Goal: Information Seeking & Learning: Learn about a topic

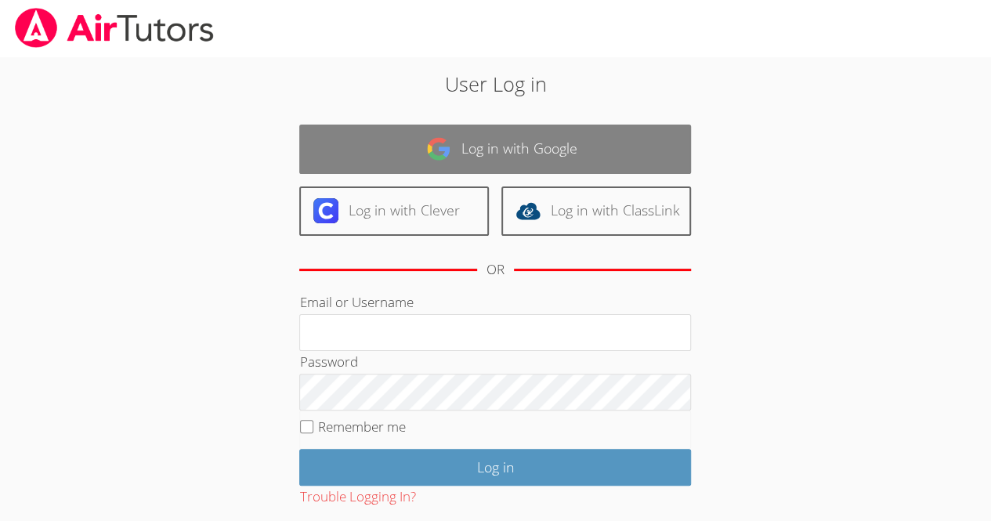
click at [586, 135] on link "Log in with Google" at bounding box center [495, 149] width 392 height 49
click at [595, 143] on link "Log in with Google" at bounding box center [495, 149] width 392 height 49
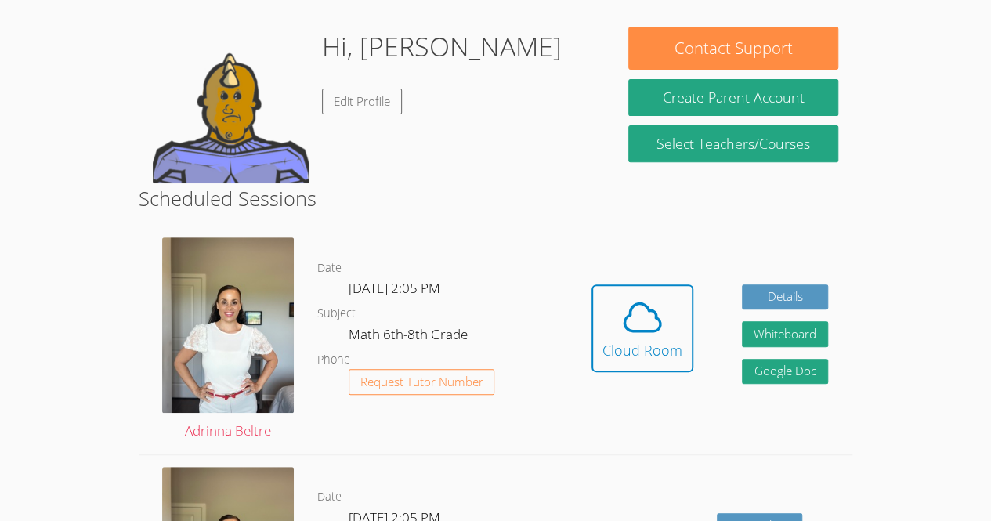
scroll to position [230, 0]
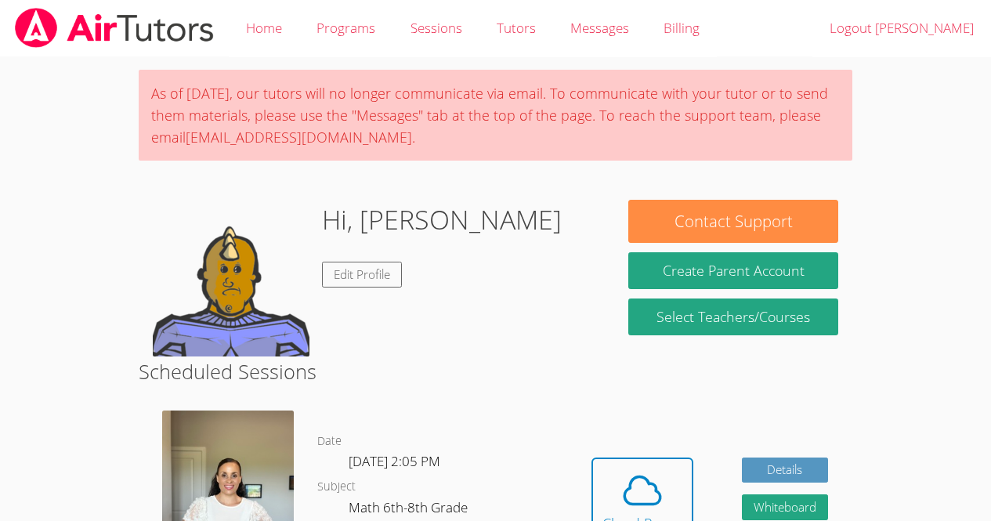
scroll to position [176, 0]
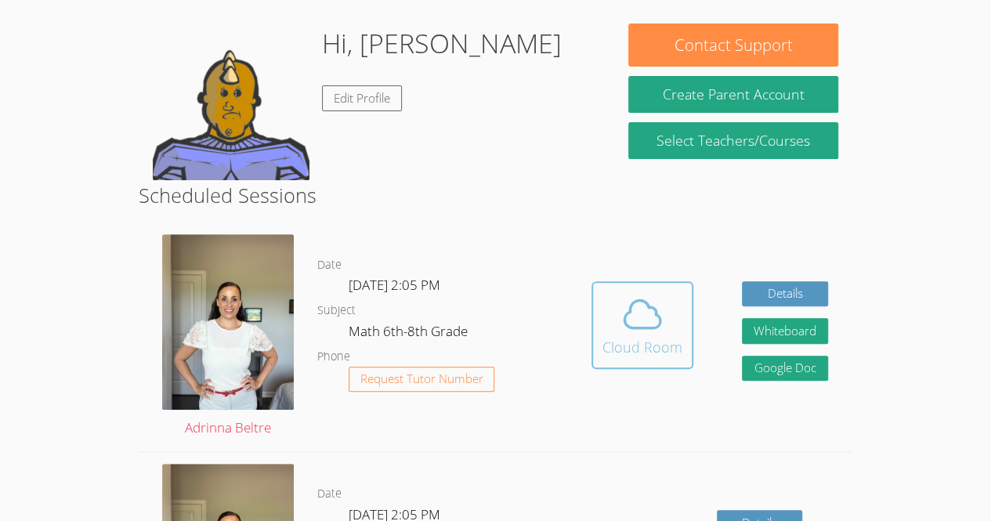
click at [652, 333] on icon at bounding box center [642, 314] width 44 height 44
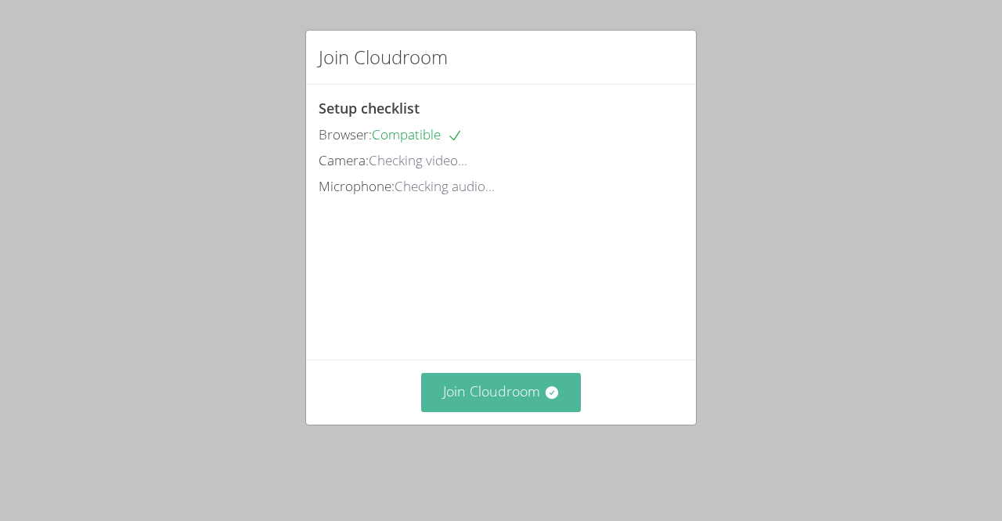
click at [468, 411] on button "Join Cloudroom" at bounding box center [501, 392] width 161 height 38
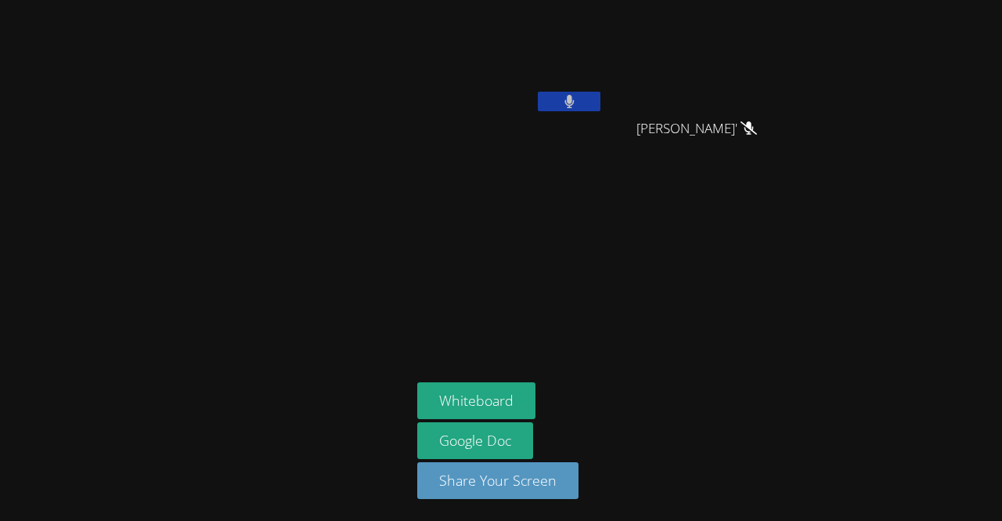
click at [583, 90] on video at bounding box center [510, 58] width 186 height 105
click at [573, 102] on icon at bounding box center [569, 101] width 9 height 13
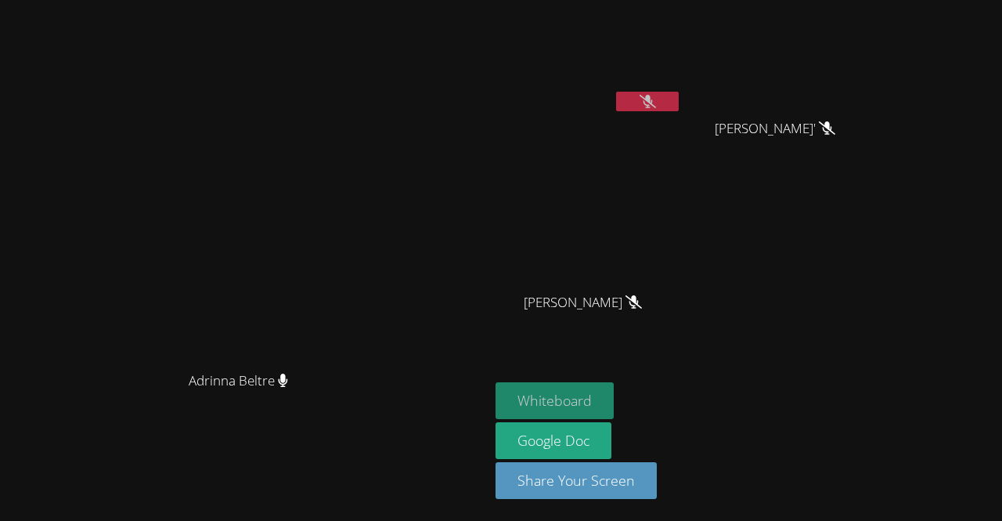
click at [614, 404] on button "Whiteboard" at bounding box center [555, 400] width 118 height 37
click at [656, 95] on icon at bounding box center [648, 101] width 16 height 13
click at [653, 95] on icon at bounding box center [648, 101] width 10 height 13
click at [656, 95] on icon at bounding box center [648, 101] width 16 height 13
click at [652, 100] on icon at bounding box center [647, 101] width 9 height 13
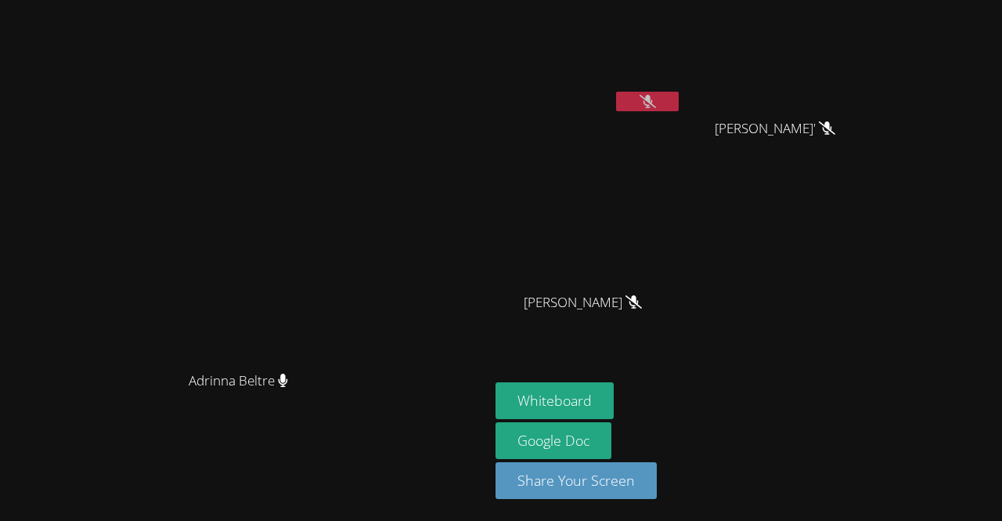
click at [656, 101] on icon at bounding box center [648, 101] width 16 height 13
click at [656, 97] on icon at bounding box center [648, 101] width 16 height 13
click at [363, 231] on video at bounding box center [245, 229] width 235 height 269
click at [679, 98] on button at bounding box center [647, 102] width 63 height 20
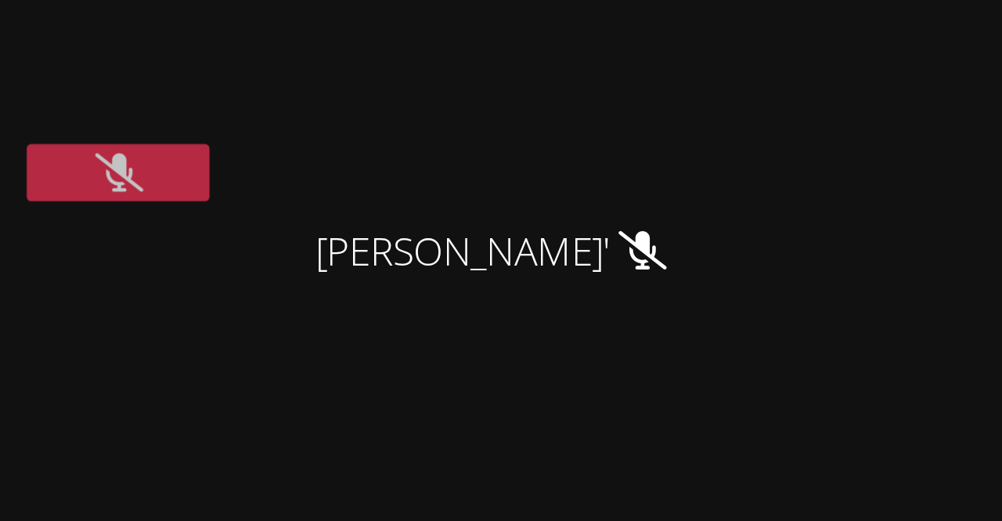
click at [875, 64] on video at bounding box center [781, 58] width 186 height 105
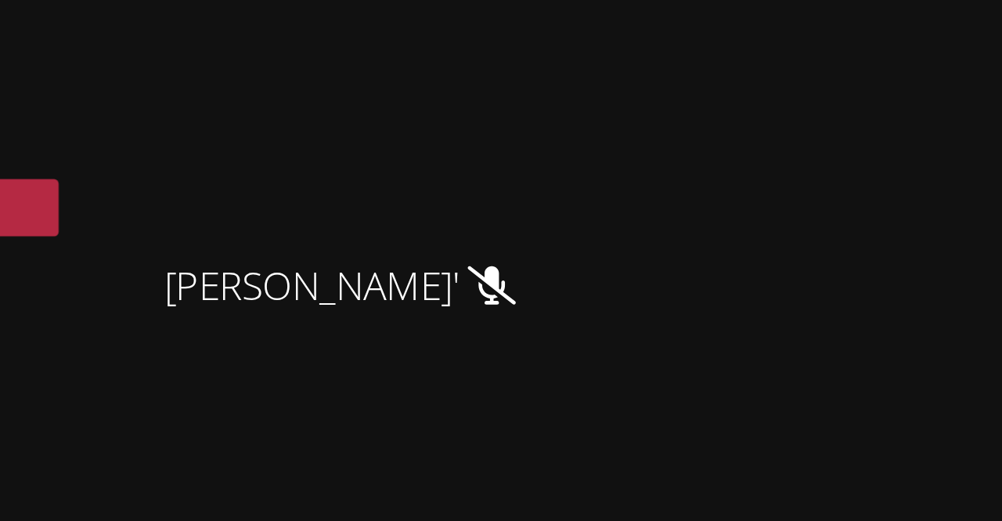
click at [875, 52] on video at bounding box center [781, 58] width 186 height 105
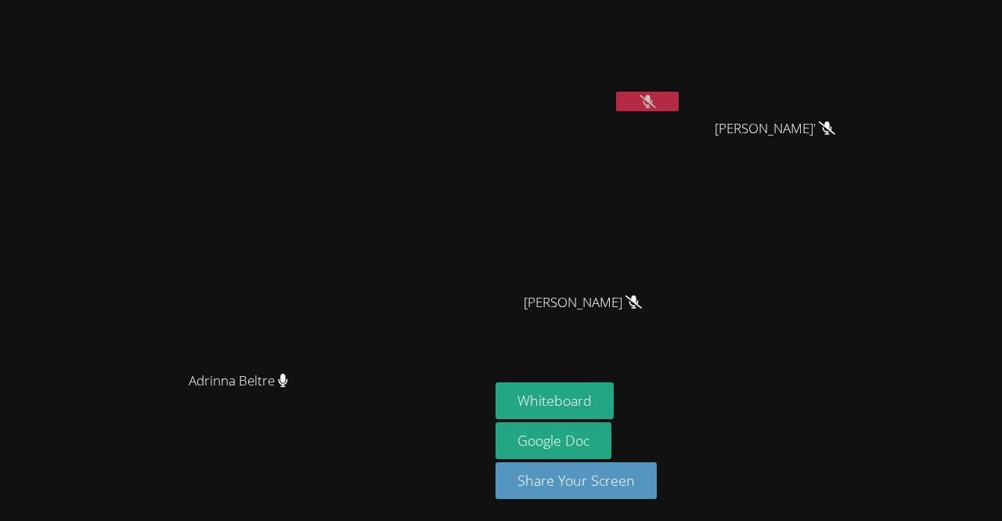
click at [682, 168] on div "Henry Carranza Portillo" at bounding box center [589, 90] width 186 height 168
click at [682, 171] on div "Henry Carranza Portillo" at bounding box center [589, 90] width 186 height 168
click at [363, 103] on video at bounding box center [245, 229] width 235 height 269
click at [656, 101] on icon at bounding box center [648, 101] width 16 height 13
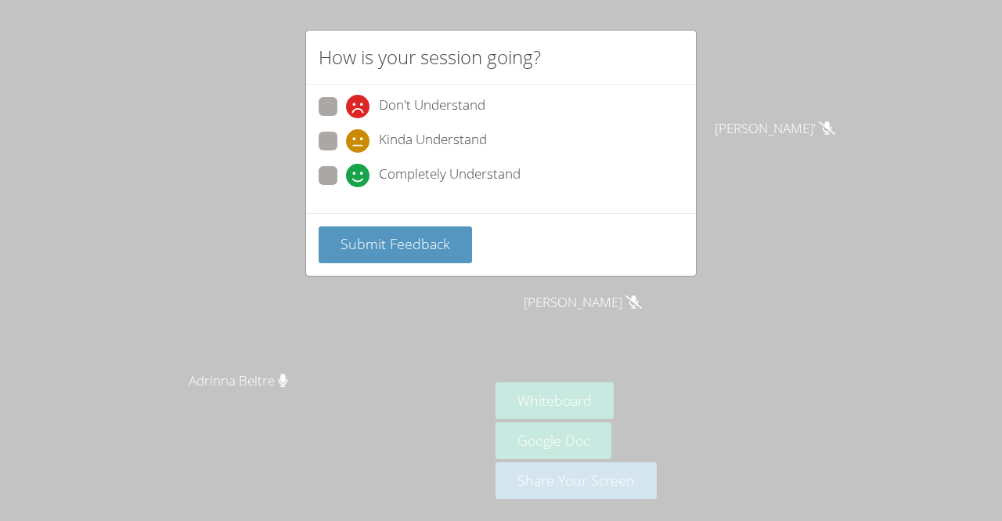
click at [337, 164] on div "Don't Understand Kinda Understand Completely Understand" at bounding box center [501, 145] width 365 height 97
click at [346, 187] on span at bounding box center [346, 187] width 0 height 0
click at [346, 171] on input "Completely Understand" at bounding box center [352, 172] width 13 height 13
radio input "true"
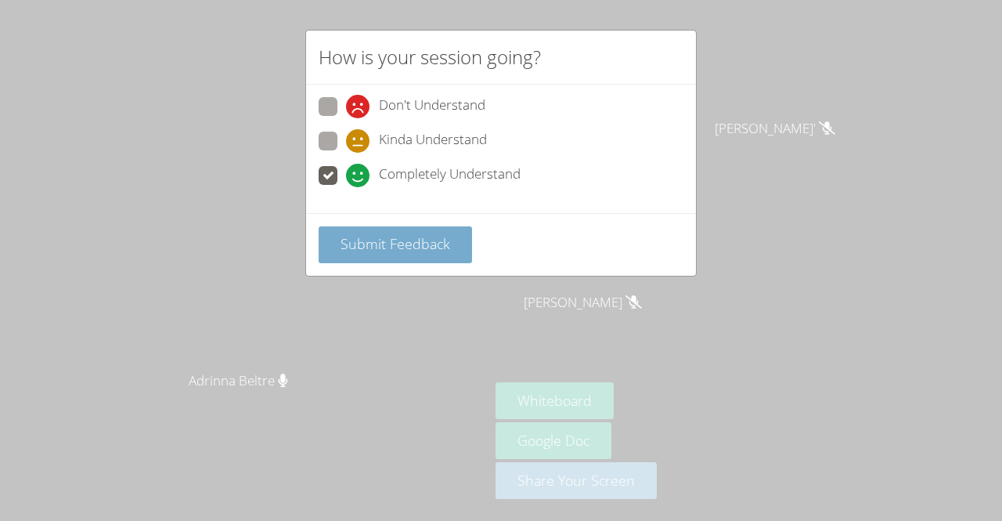
click at [369, 228] on button "Submit Feedback" at bounding box center [396, 244] width 154 height 37
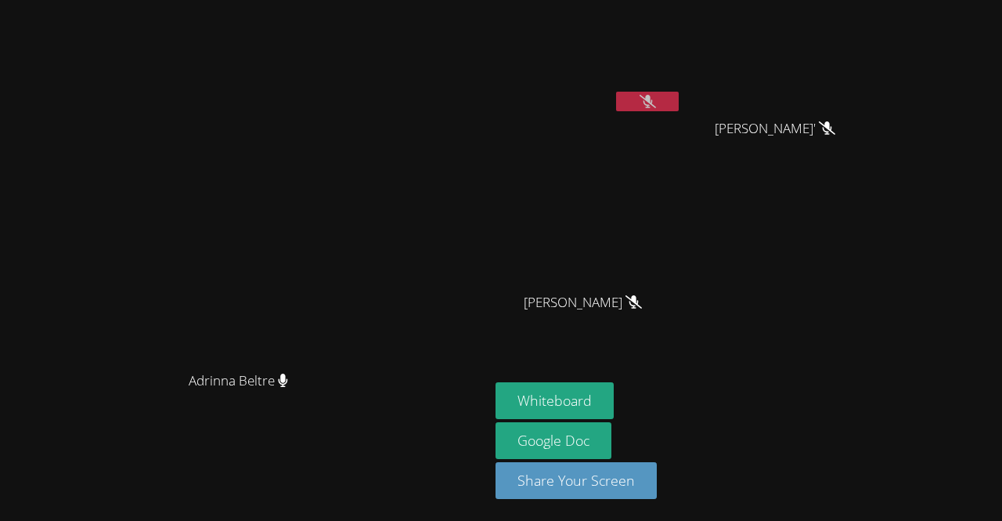
click at [682, 65] on video at bounding box center [589, 58] width 186 height 105
drag, startPoint x: 816, startPoint y: 7, endPoint x: 472, endPoint y: 225, distance: 406.9
click at [363, 225] on video at bounding box center [245, 229] width 235 height 269
click at [363, 150] on video at bounding box center [245, 229] width 235 height 269
click at [679, 102] on button at bounding box center [647, 102] width 63 height 20
